Goal: Information Seeking & Learning: Find specific fact

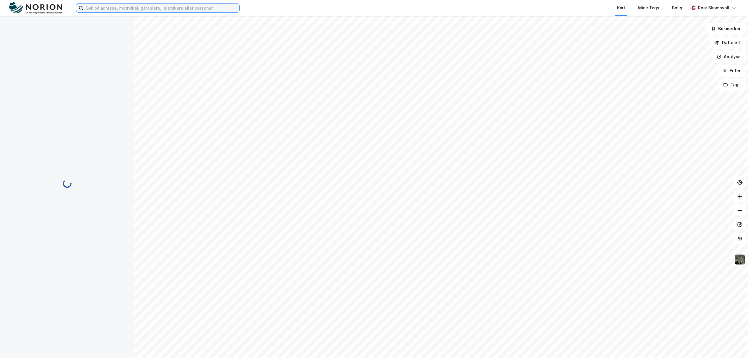
click at [171, 6] on input at bounding box center [161, 8] width 156 height 9
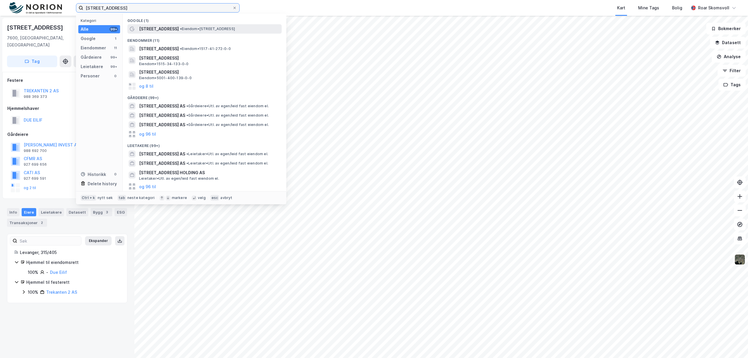
type input "[STREET_ADDRESS]"
click at [195, 31] on span "• Eiendom • [STREET_ADDRESS]" at bounding box center [207, 29] width 55 height 5
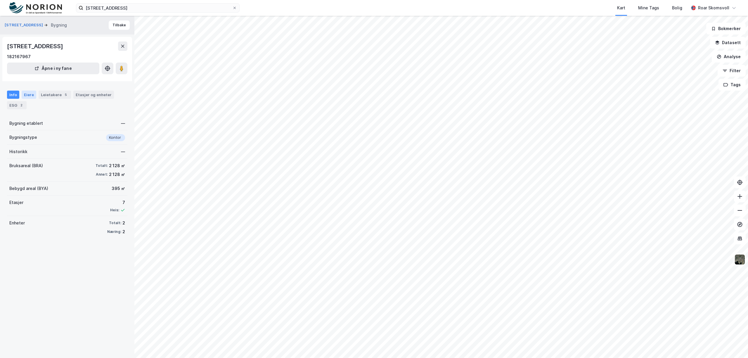
click at [29, 93] on div "Eiere" at bounding box center [29, 95] width 15 height 8
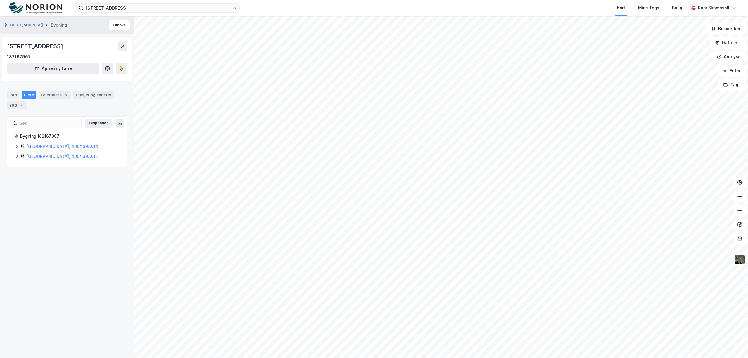
click at [16, 147] on icon at bounding box center [16, 146] width 5 height 5
click at [17, 187] on icon at bounding box center [17, 186] width 2 height 4
